Goal: Answer question/provide support: Share knowledge or assist other users

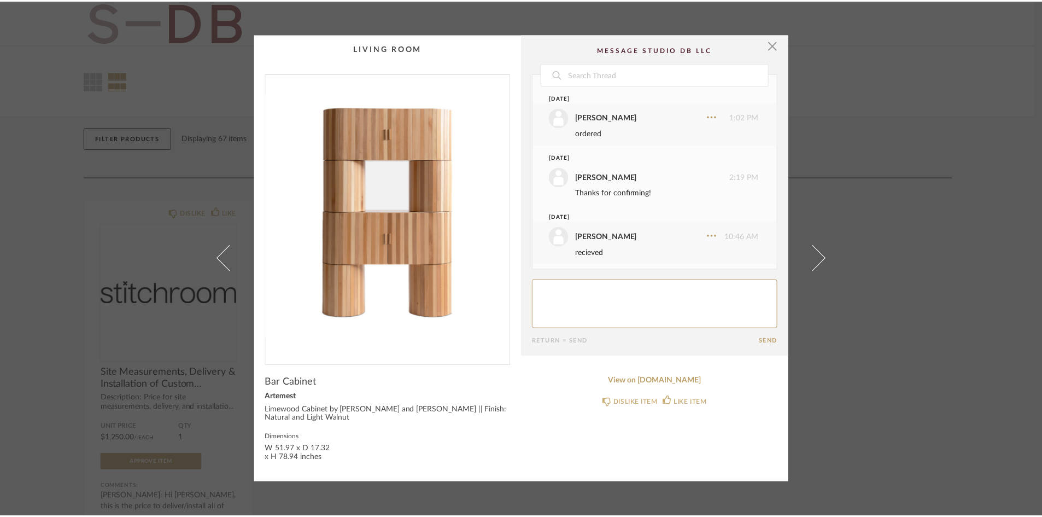
scroll to position [46, 0]
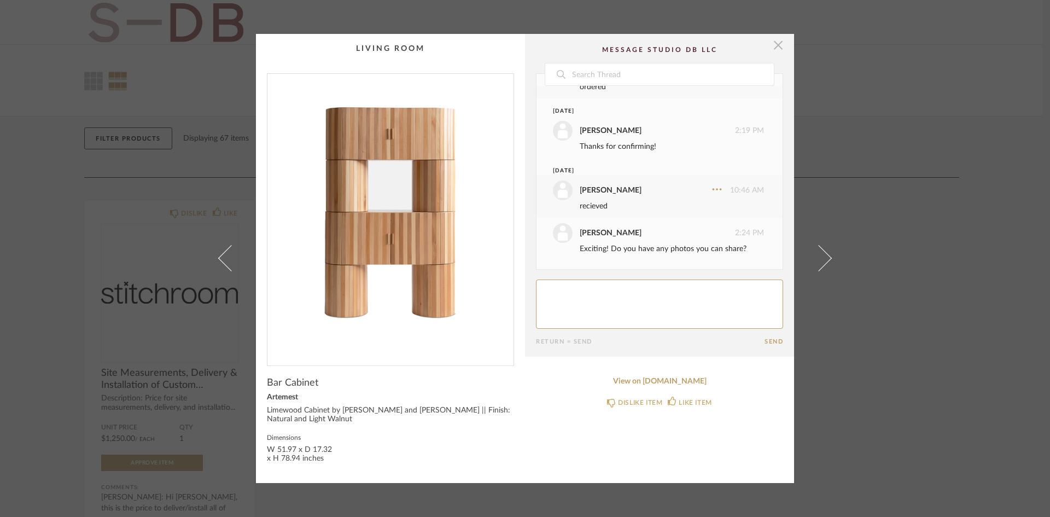
click at [772, 45] on span "button" at bounding box center [778, 45] width 22 height 22
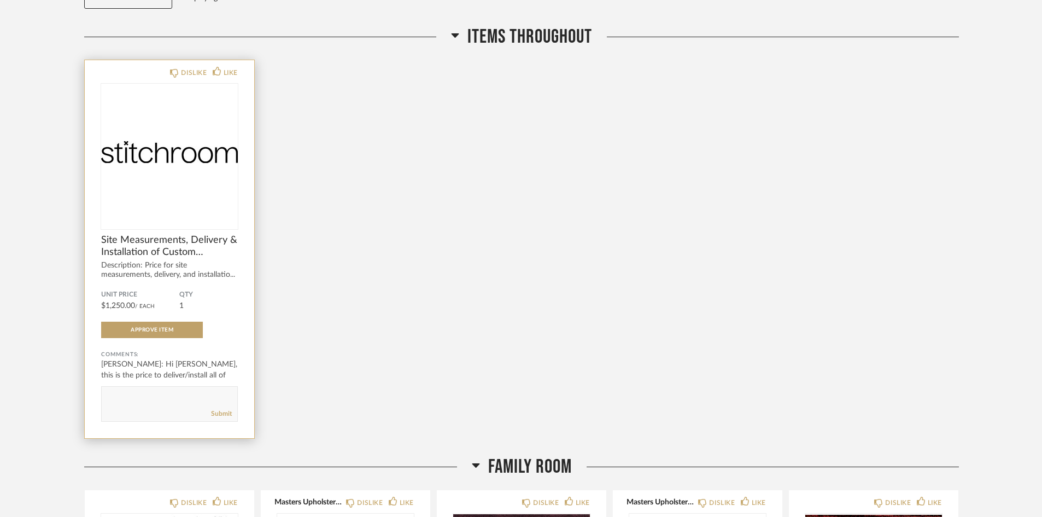
scroll to position [219, 0]
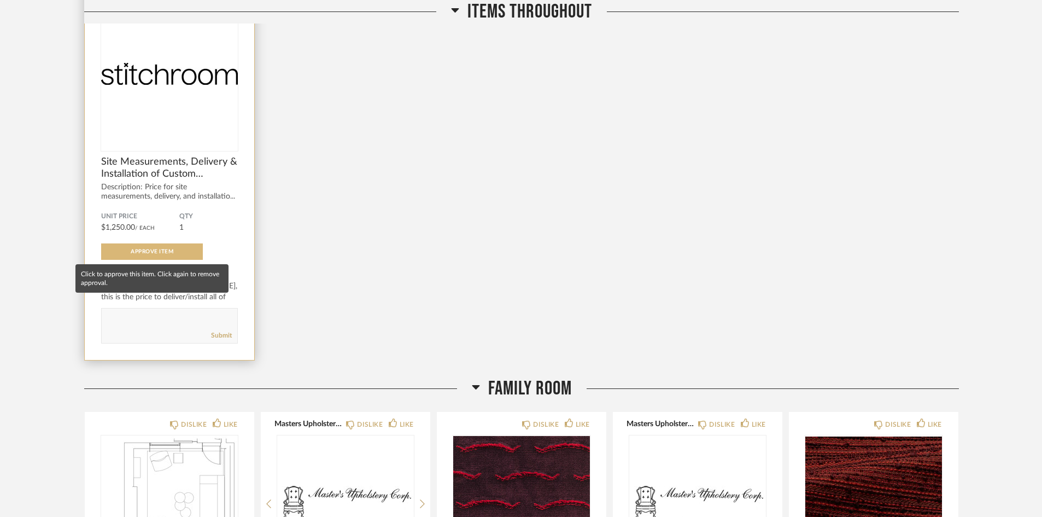
click at [173, 251] on span "Approve Item" at bounding box center [152, 251] width 43 height 5
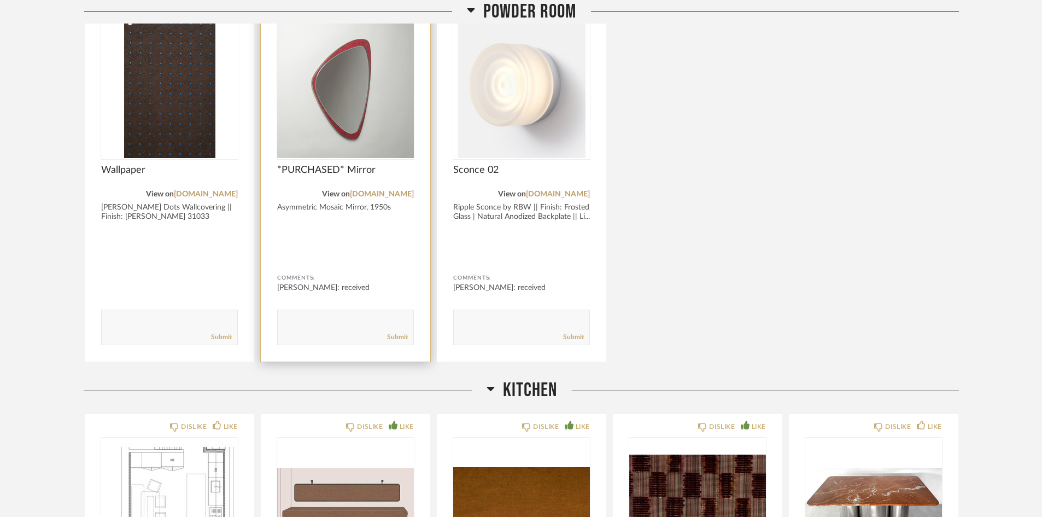
scroll to position [1093, 0]
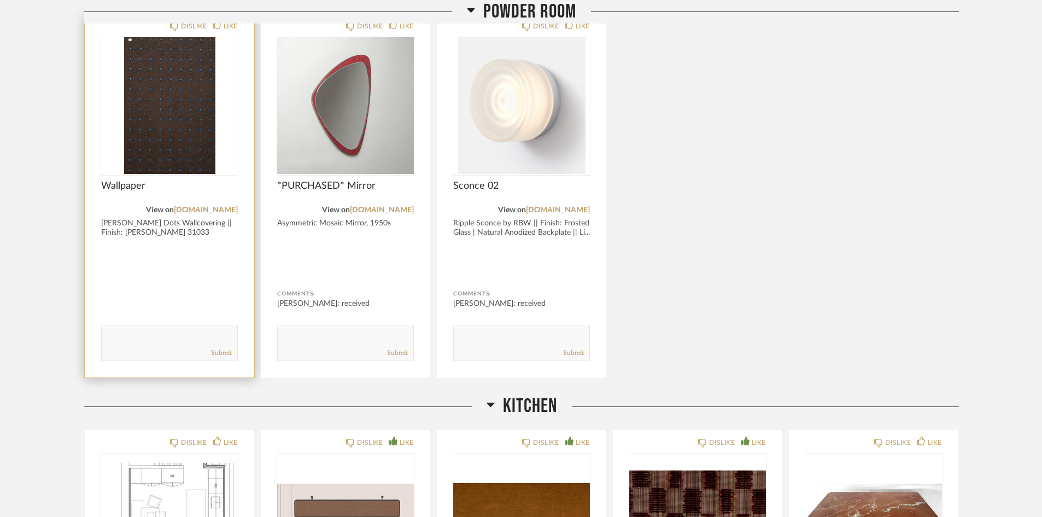
click at [116, 335] on textarea at bounding box center [170, 338] width 136 height 15
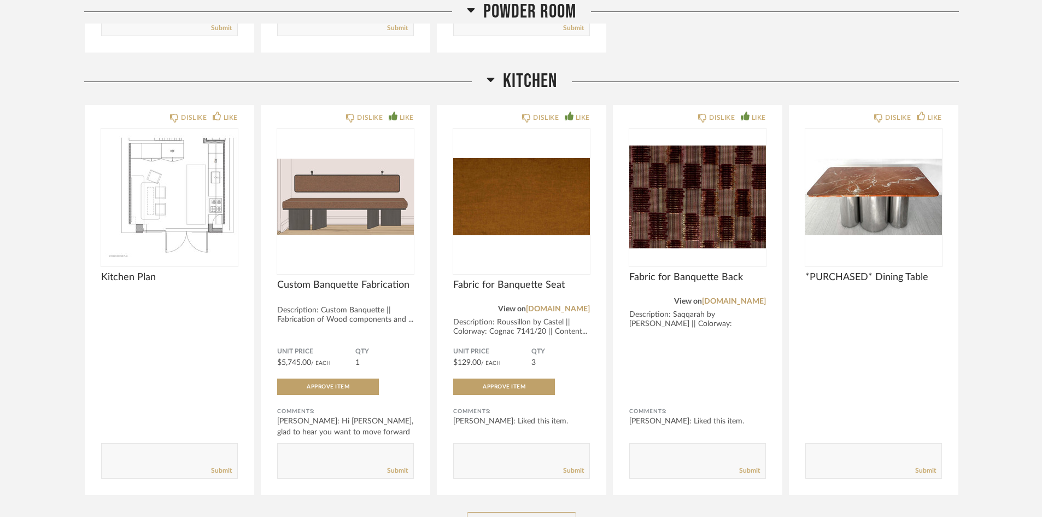
scroll to position [1476, 0]
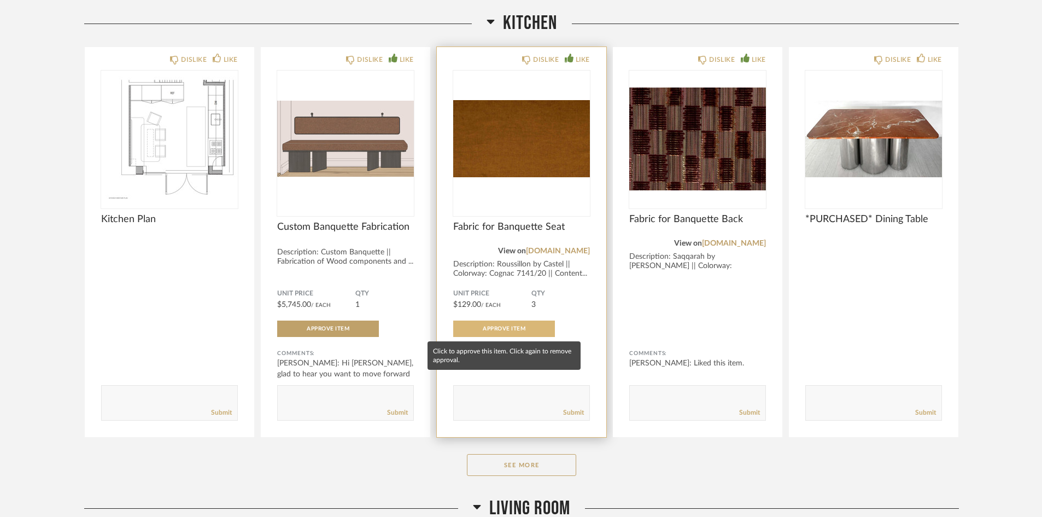
click at [523, 328] on span "Approve Item" at bounding box center [504, 328] width 43 height 5
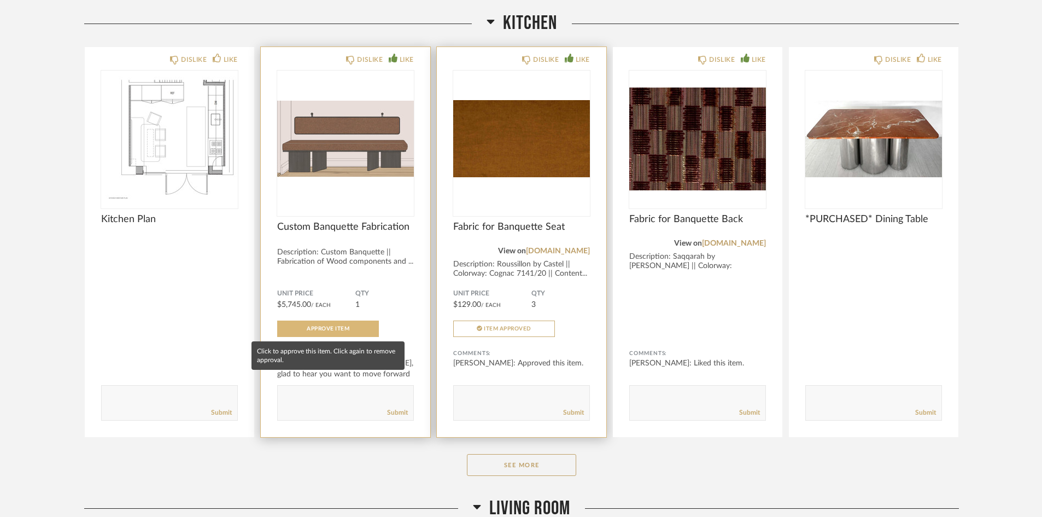
click at [310, 332] on button "Approve Item" at bounding box center [328, 328] width 102 height 16
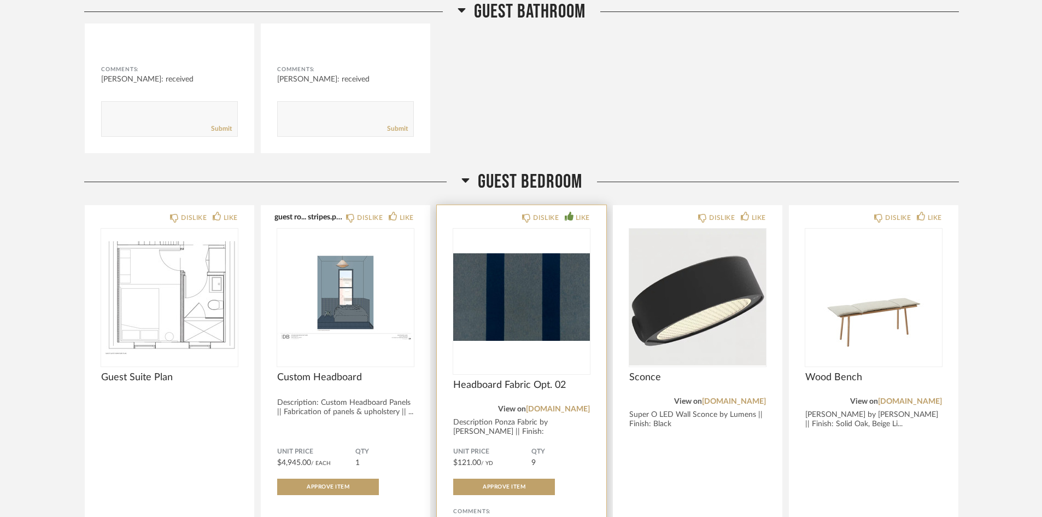
scroll to position [4373, 0]
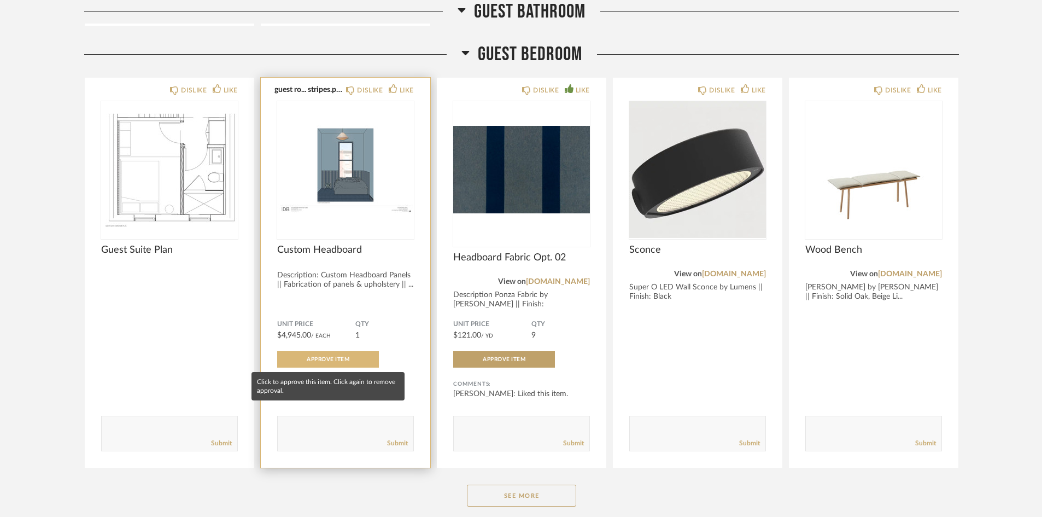
click at [341, 357] on span "Approve Item" at bounding box center [328, 358] width 43 height 5
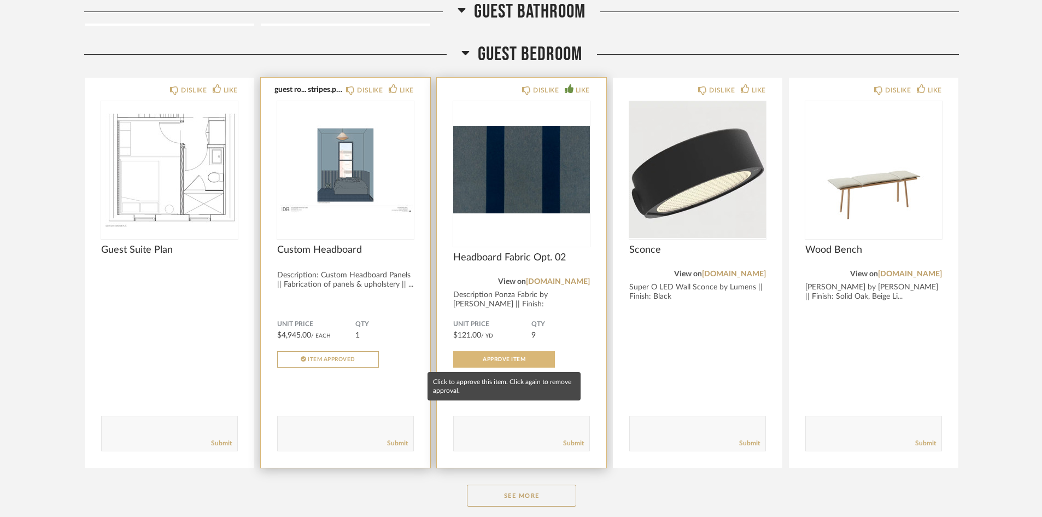
click at [538, 360] on button "Approve Item" at bounding box center [504, 359] width 102 height 16
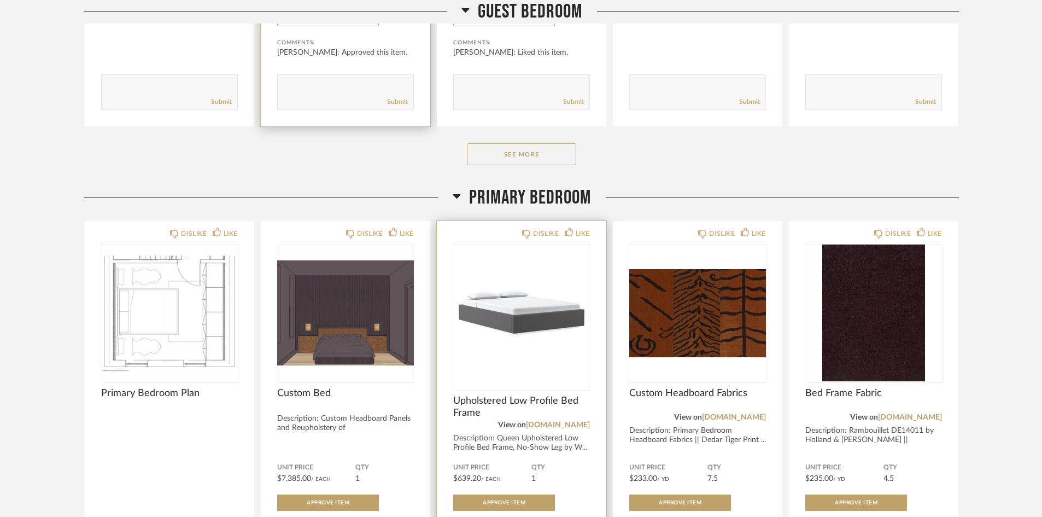
scroll to position [4811, 0]
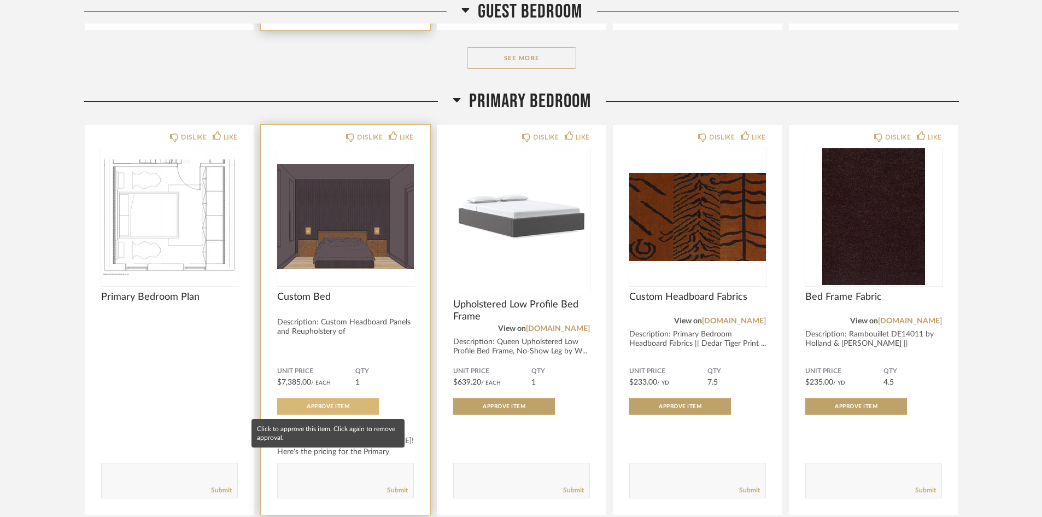
click at [347, 409] on button "Approve Item" at bounding box center [328, 406] width 102 height 16
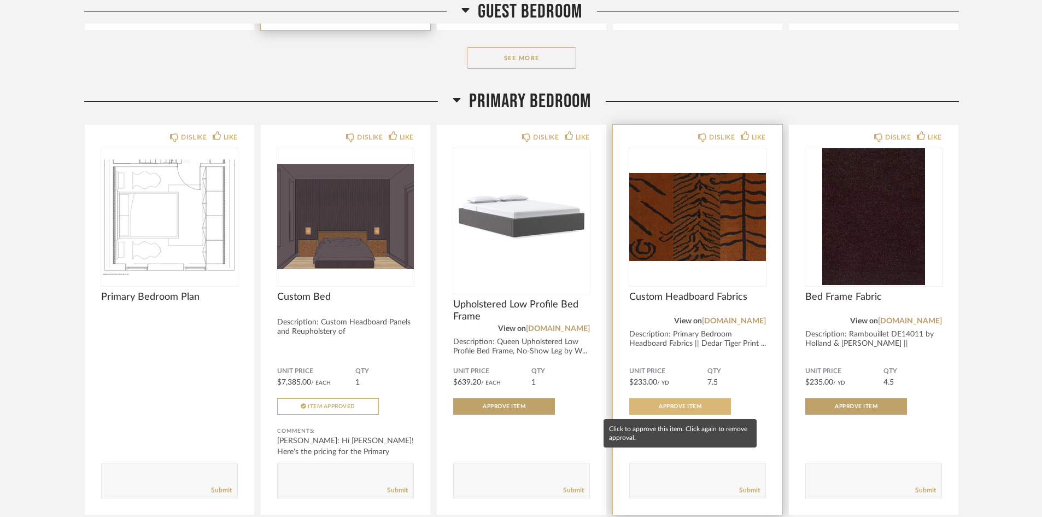
click at [682, 403] on span "Approve Item" at bounding box center [680, 405] width 43 height 5
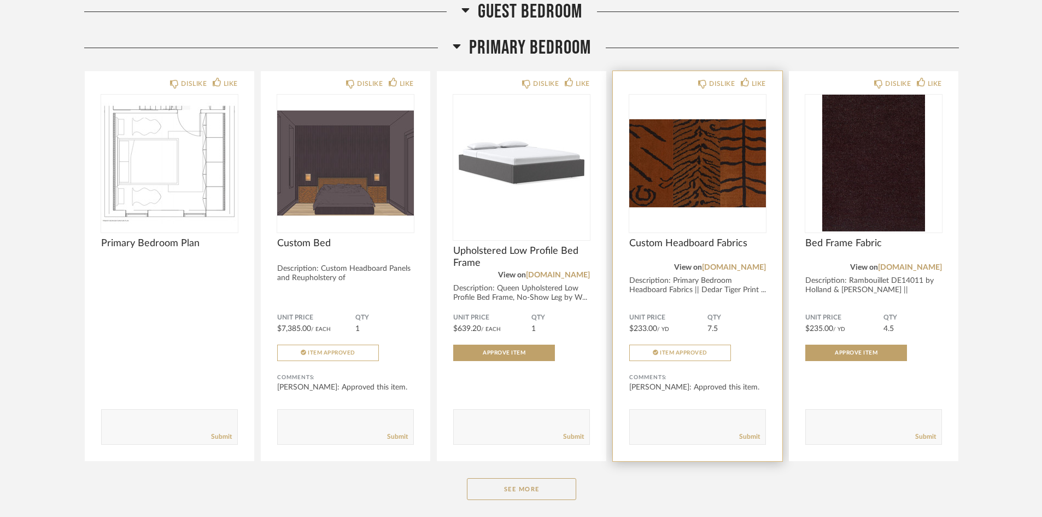
scroll to position [4940, 0]
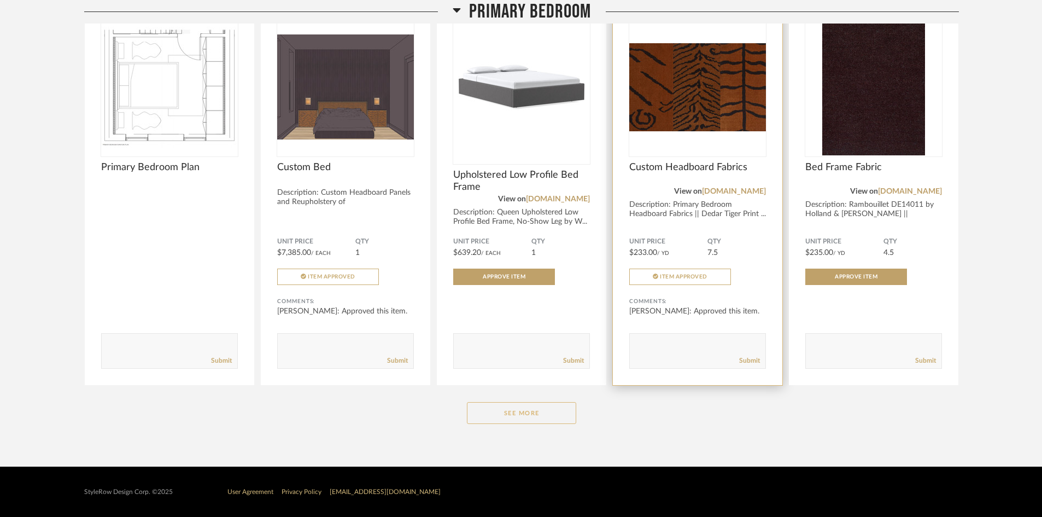
click at [547, 409] on button "See More" at bounding box center [521, 413] width 109 height 22
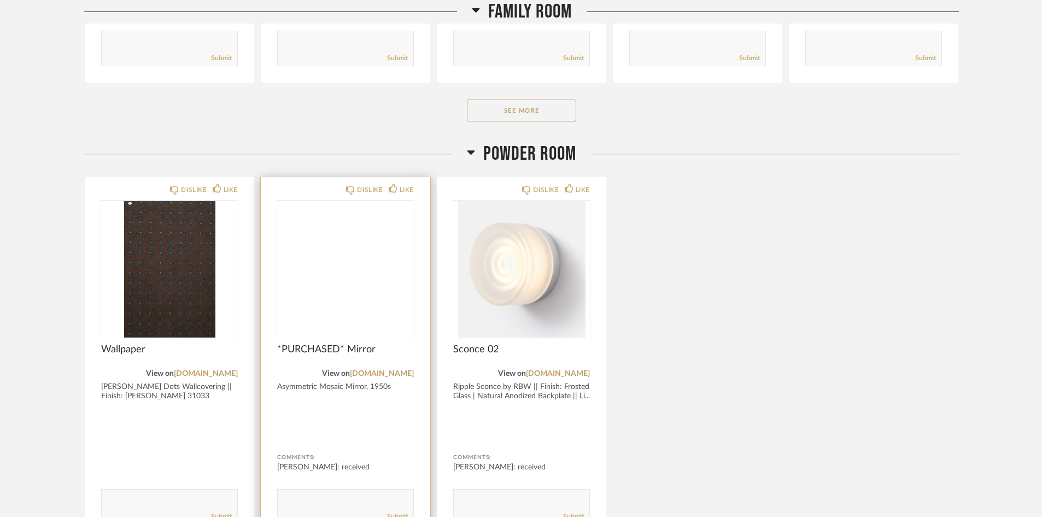
scroll to position [1059, 0]
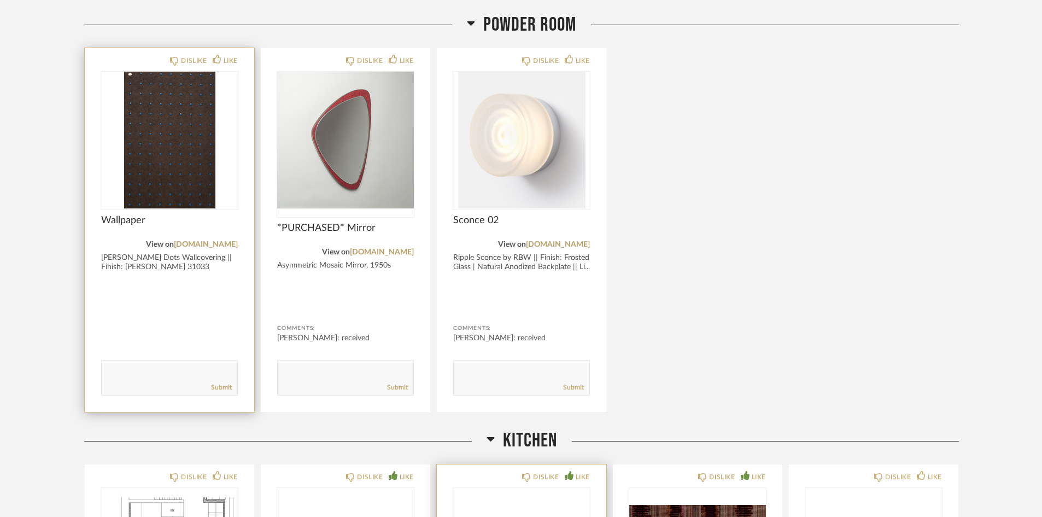
click at [139, 379] on textarea at bounding box center [170, 372] width 136 height 15
type textarea "can yall help me order 3 rolls?"
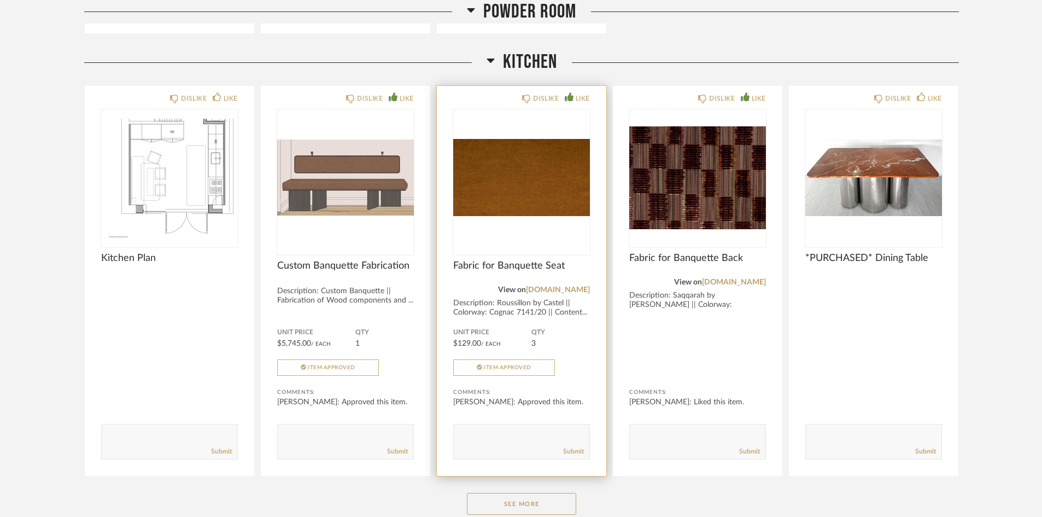
scroll to position [1442, 0]
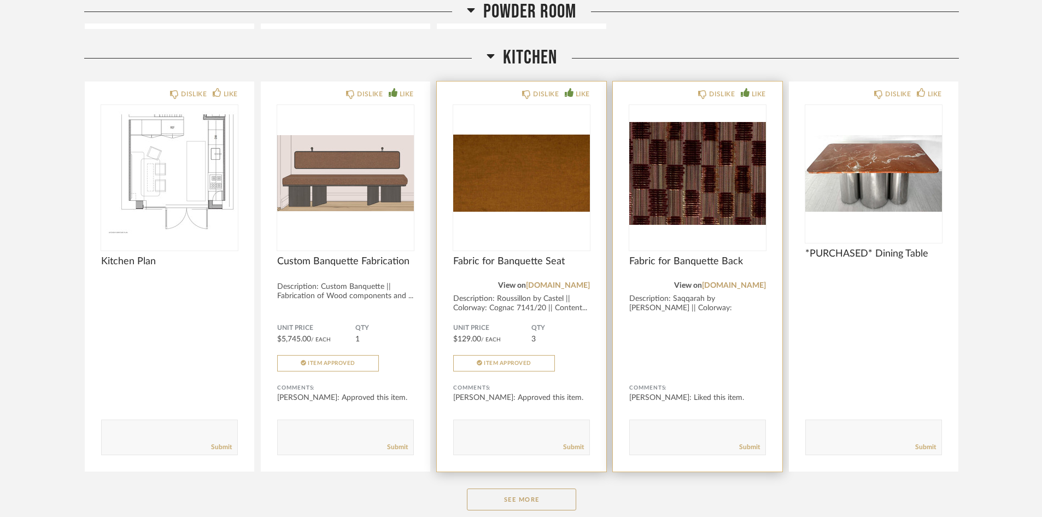
click at [656, 432] on textarea at bounding box center [698, 432] width 136 height 15
type textarea "approved"
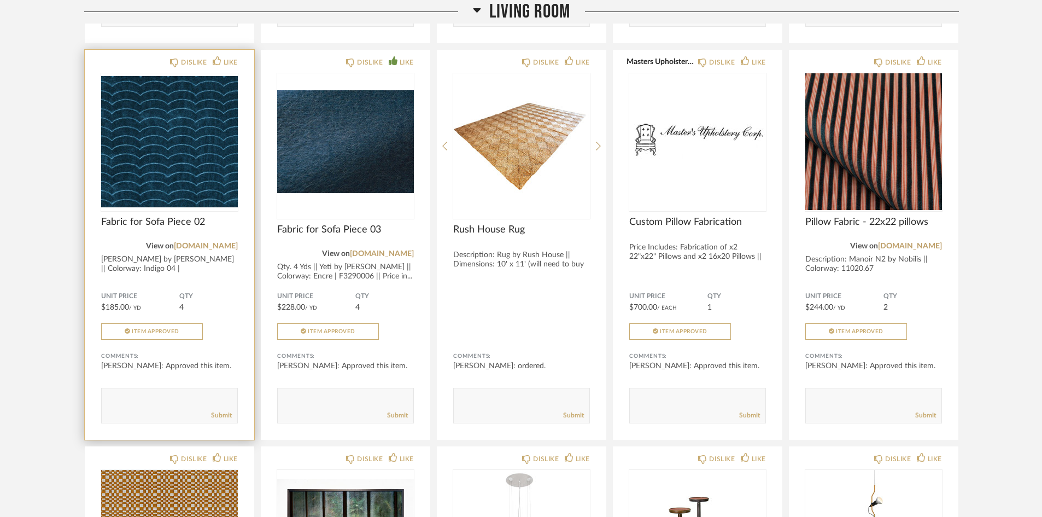
scroll to position [2754, 0]
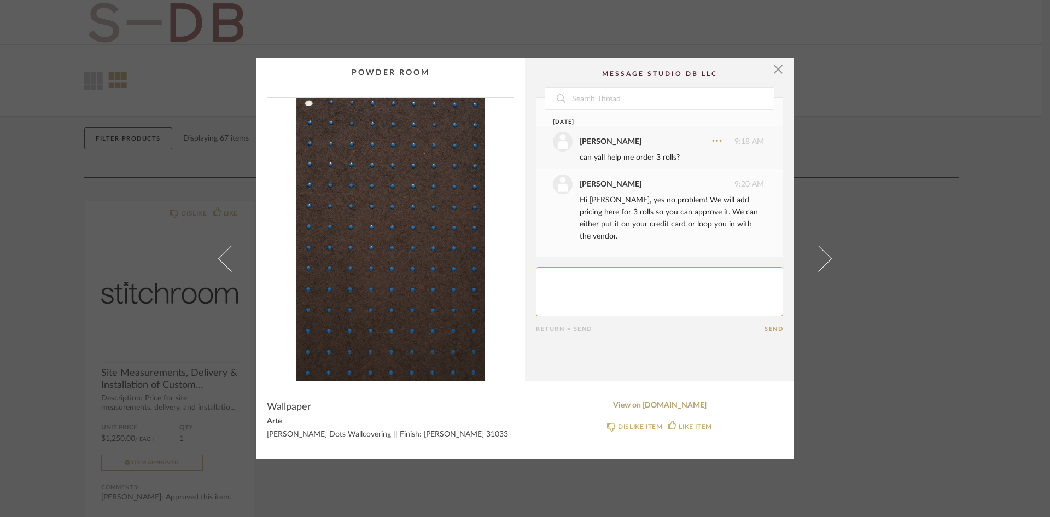
click at [587, 267] on textarea at bounding box center [659, 291] width 247 height 49
type textarea "credit card is fine, thank you!!"
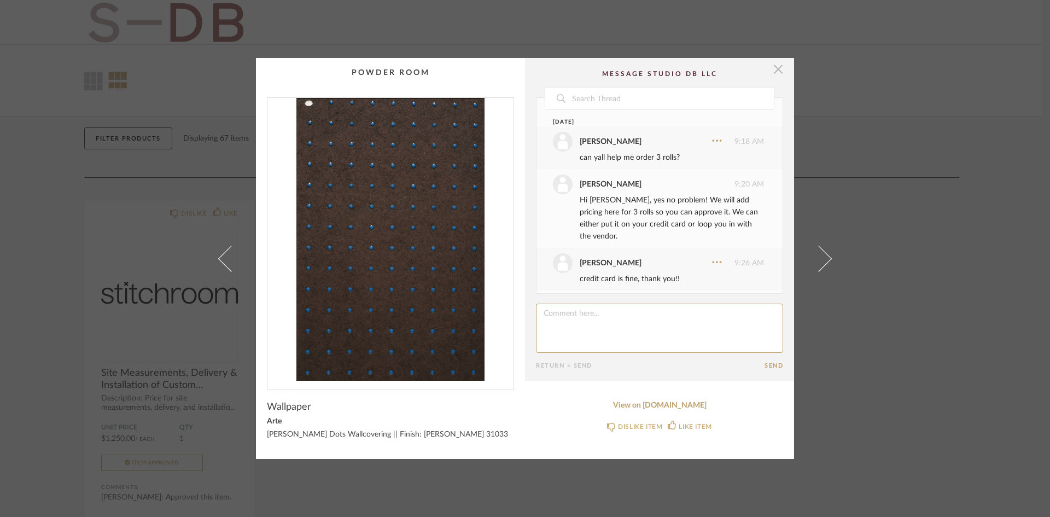
click at [770, 69] on span "button" at bounding box center [778, 69] width 22 height 22
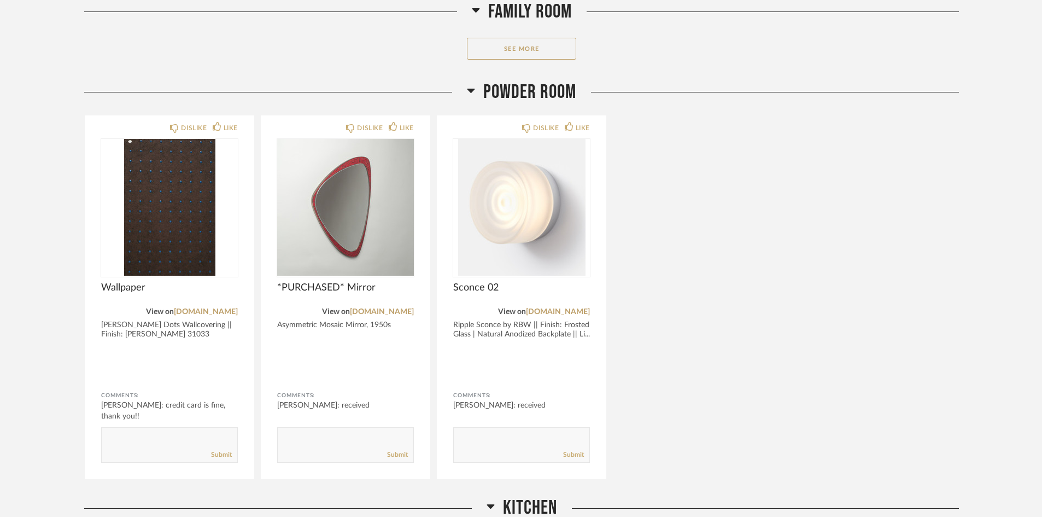
scroll to position [1257, 0]
